Goal: Check status: Check status

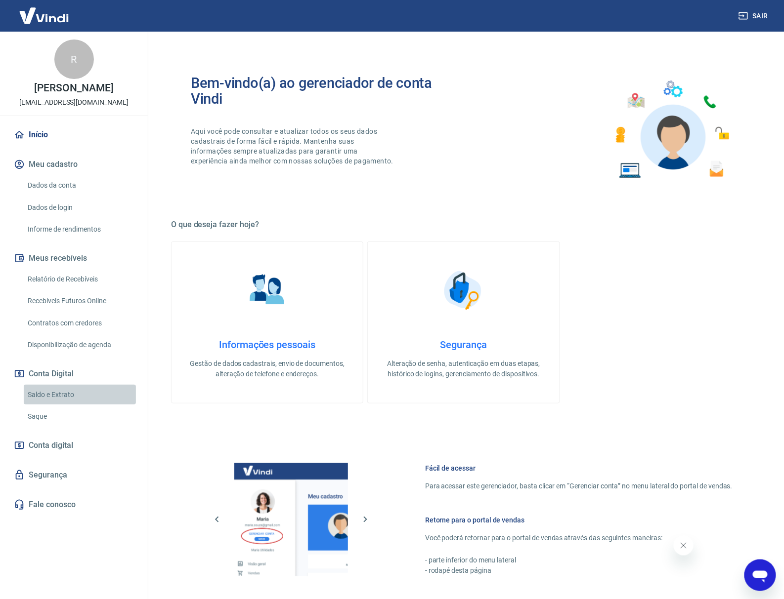
click at [54, 394] on link "Saldo e Extrato" at bounding box center [80, 395] width 112 height 20
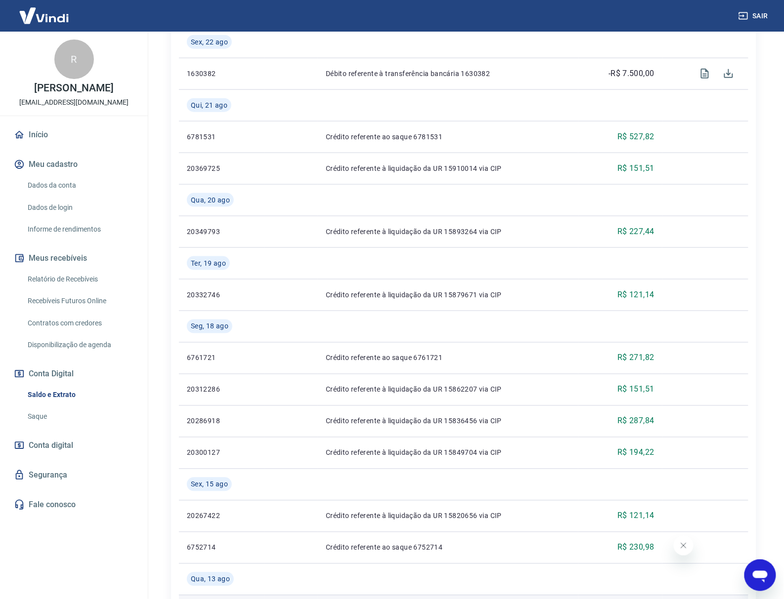
scroll to position [281, 0]
click at [156, 449] on div "Se o saldo aumentar sem um lançamento correspondente no extrato, aguarde alguma…" at bounding box center [463, 389] width 632 height 1277
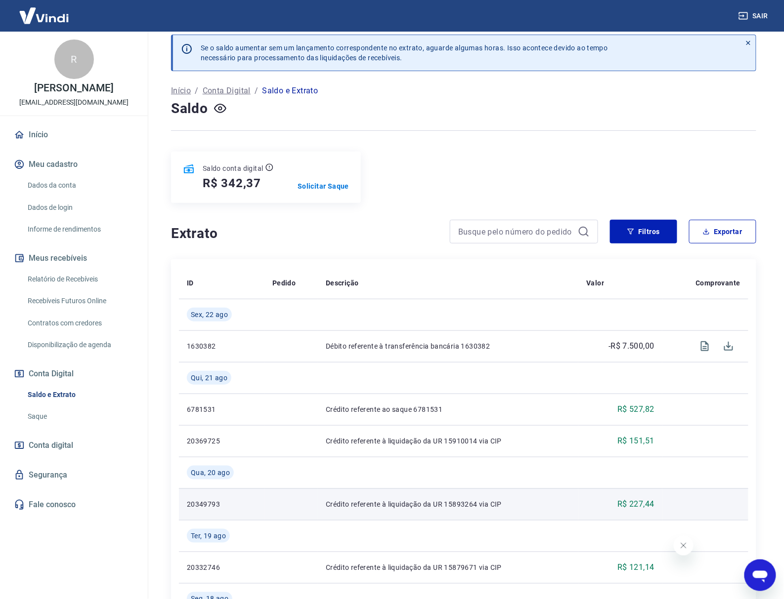
scroll to position [0, 0]
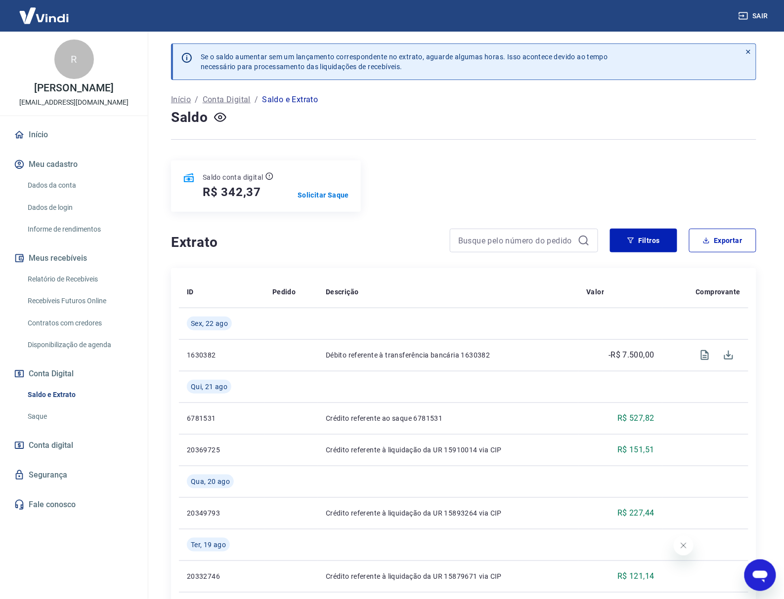
click at [422, 149] on div at bounding box center [463, 139] width 585 height 24
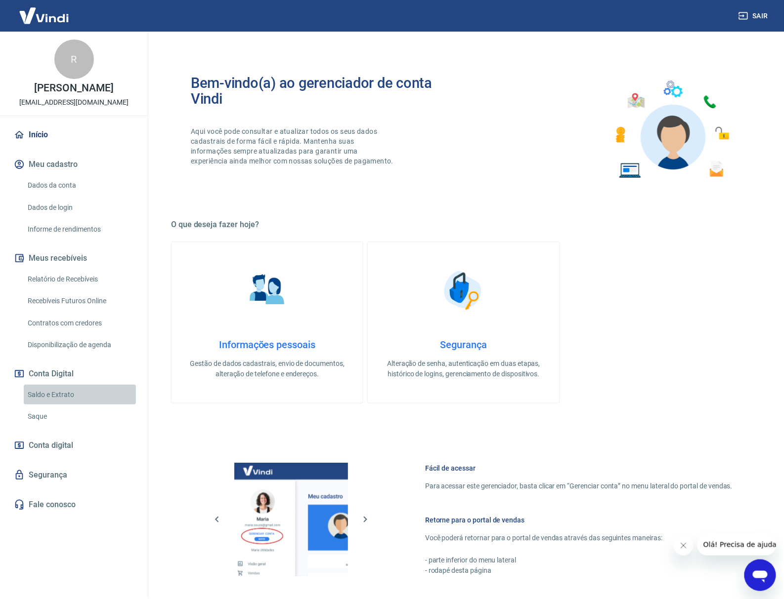
click at [80, 390] on link "Saldo e Extrato" at bounding box center [80, 395] width 112 height 20
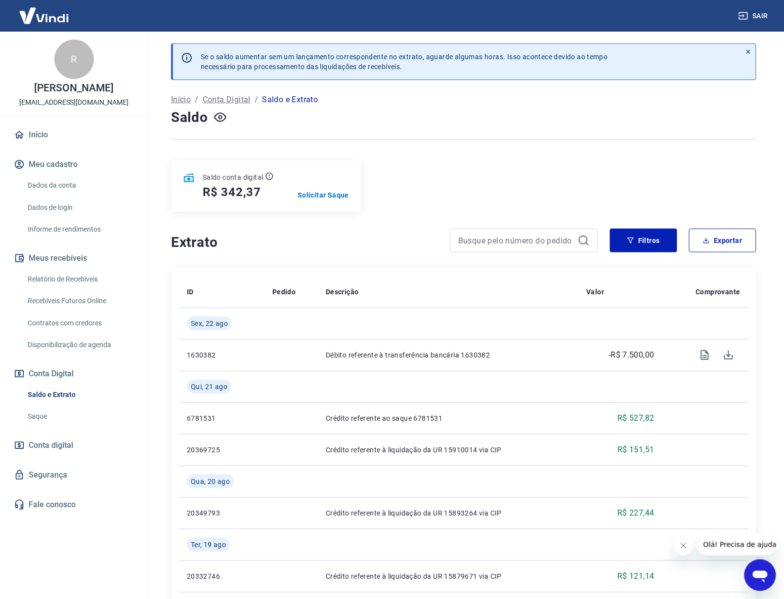
click at [574, 106] on div "Início / Conta Digital / Saldo e Extrato" at bounding box center [463, 100] width 585 height 16
